Goal: Information Seeking & Learning: Check status

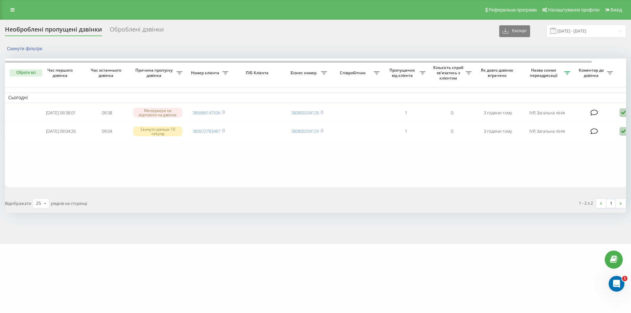
click at [482, 194] on div "Обрати всі Час першого дзвінка Час останнього дзвінка Причина пропуску дзвінка …" at bounding box center [315, 136] width 621 height 154
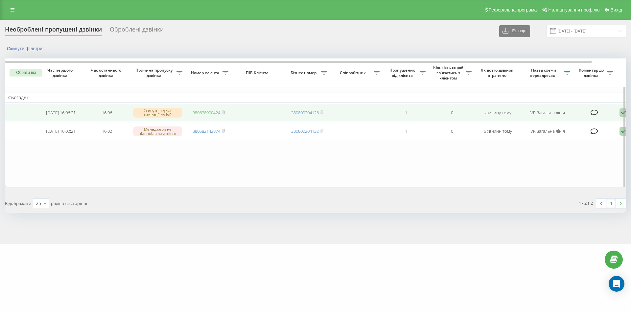
click at [201, 111] on link "380678900424" at bounding box center [207, 113] width 28 height 6
